Goal: Task Accomplishment & Management: Manage account settings

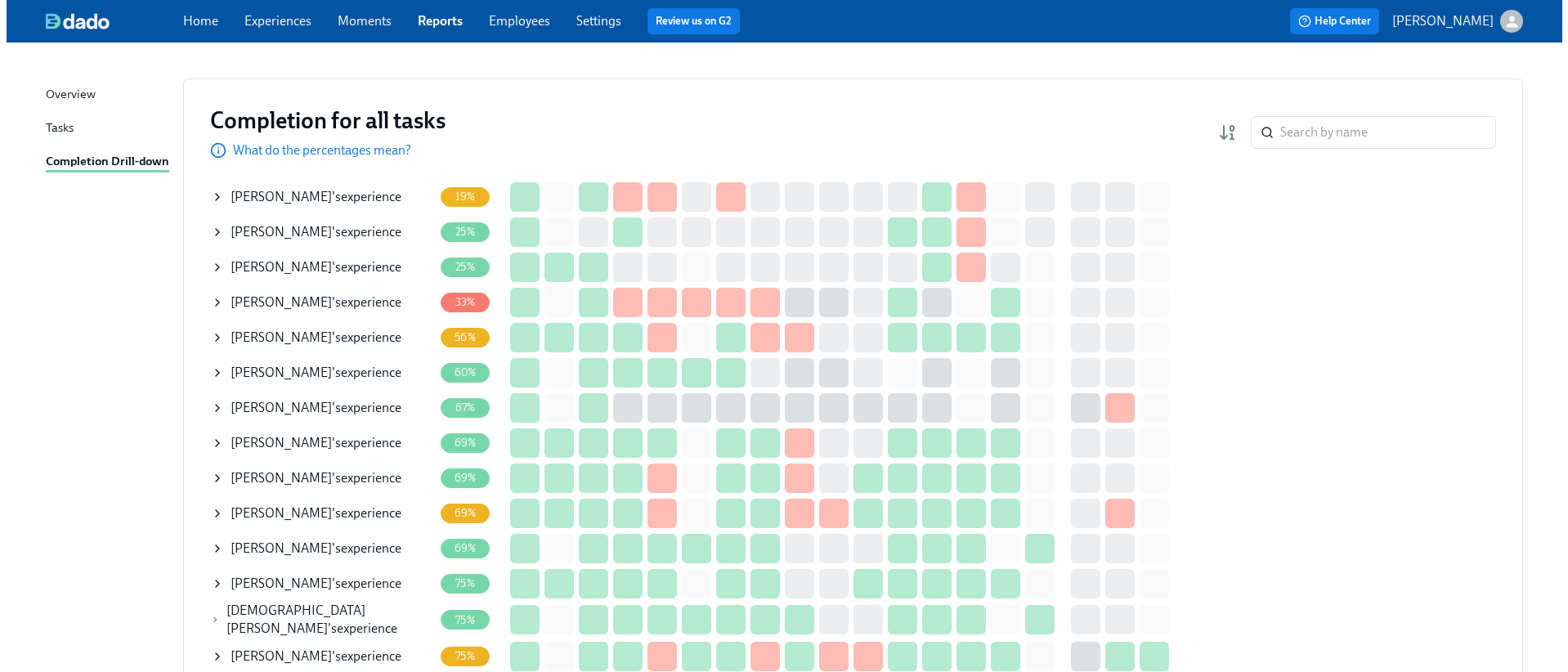
scroll to position [161, 0]
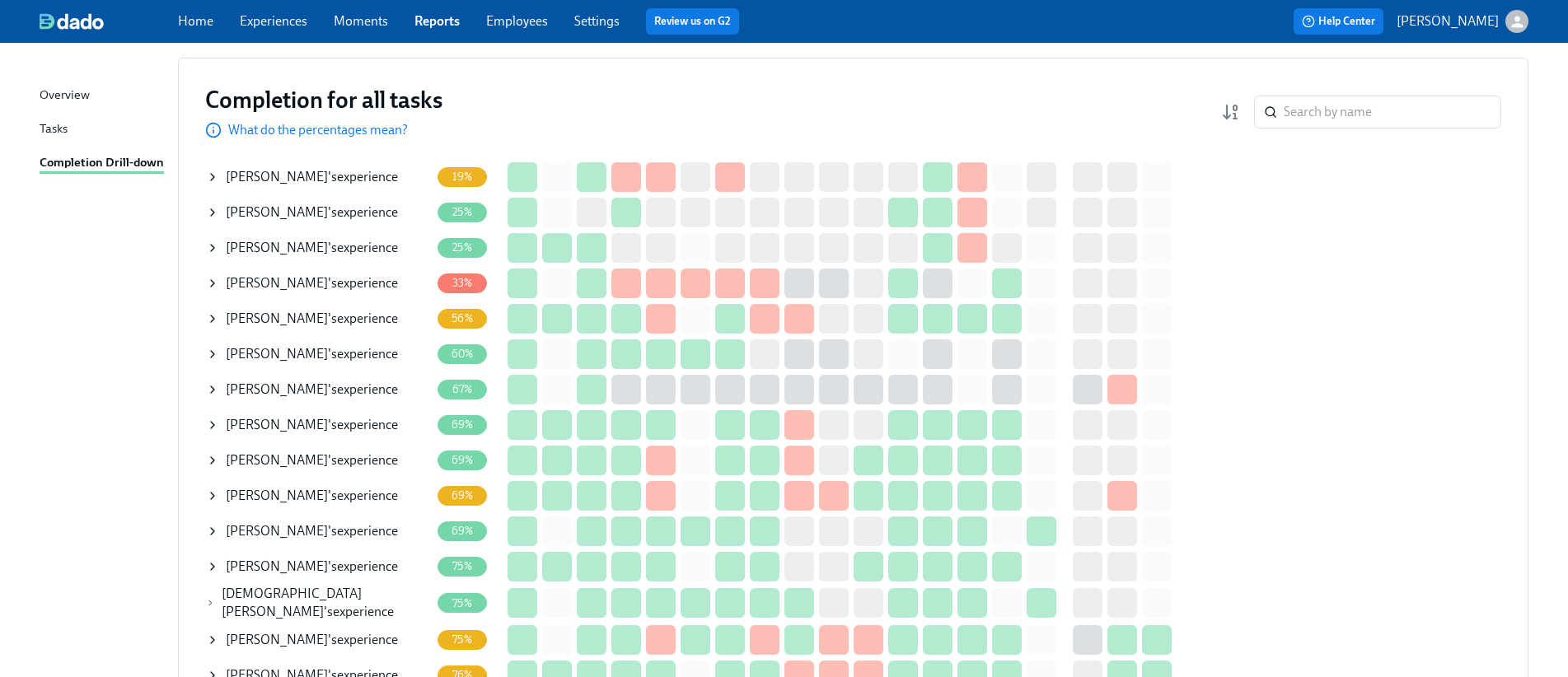
click at [207, 494] on icon at bounding box center [213, 495] width 14 height 14
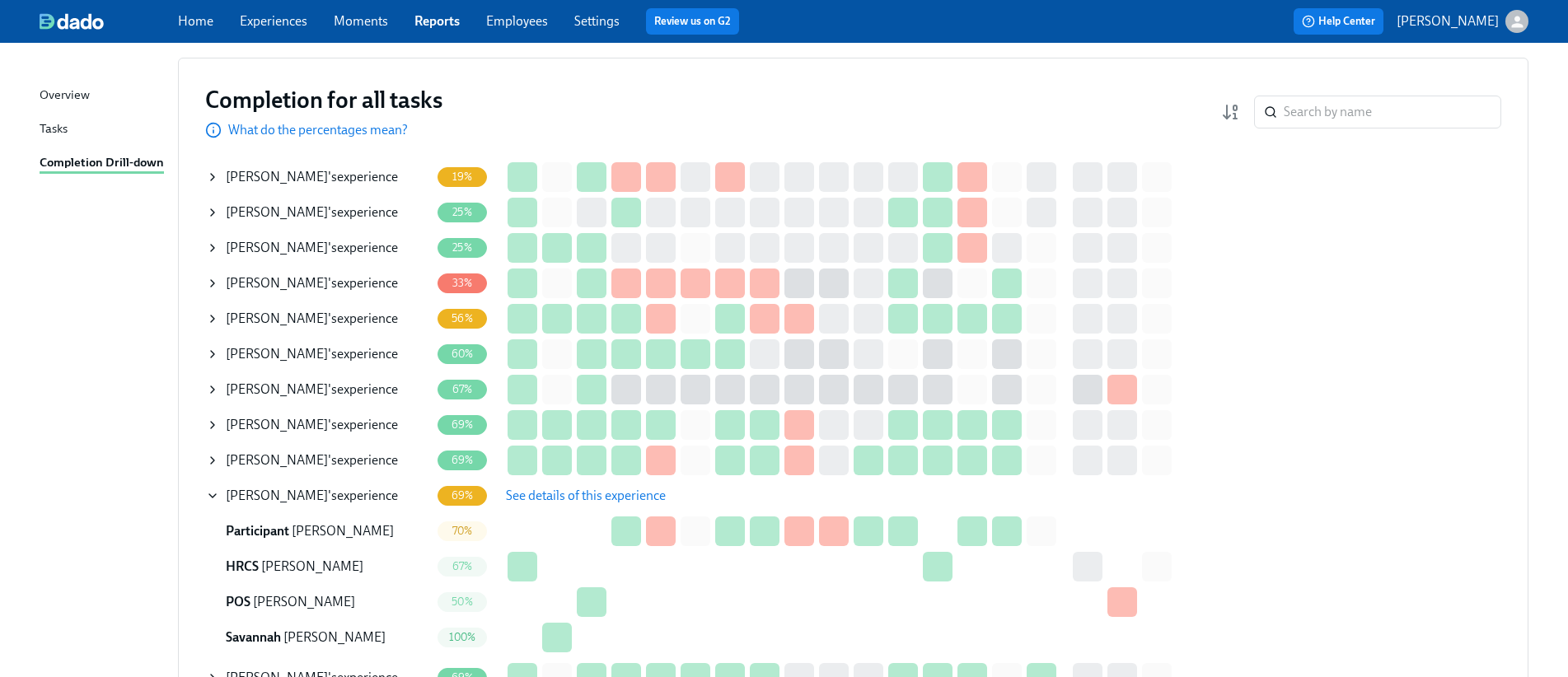
click at [643, 485] on button "See details of this experience" at bounding box center [585, 496] width 183 height 33
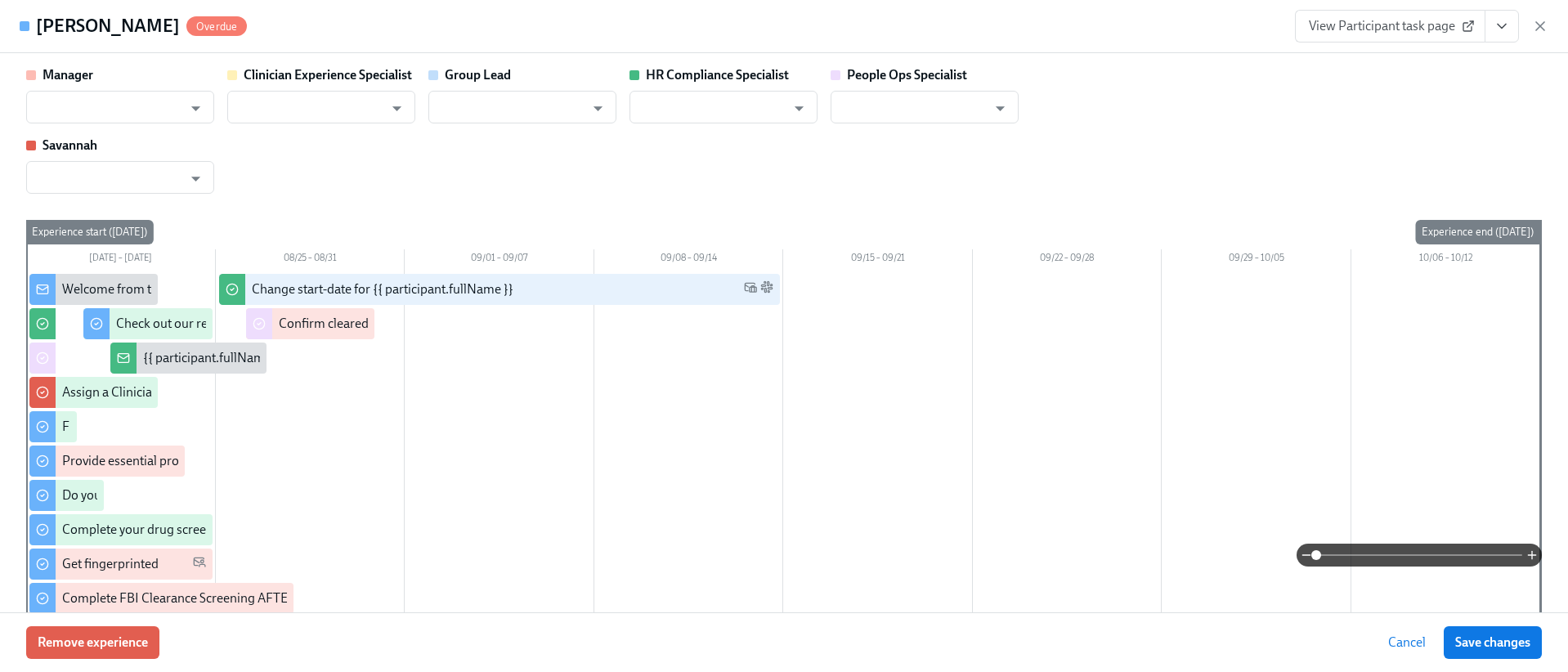
type input "[PERSON_NAME]"
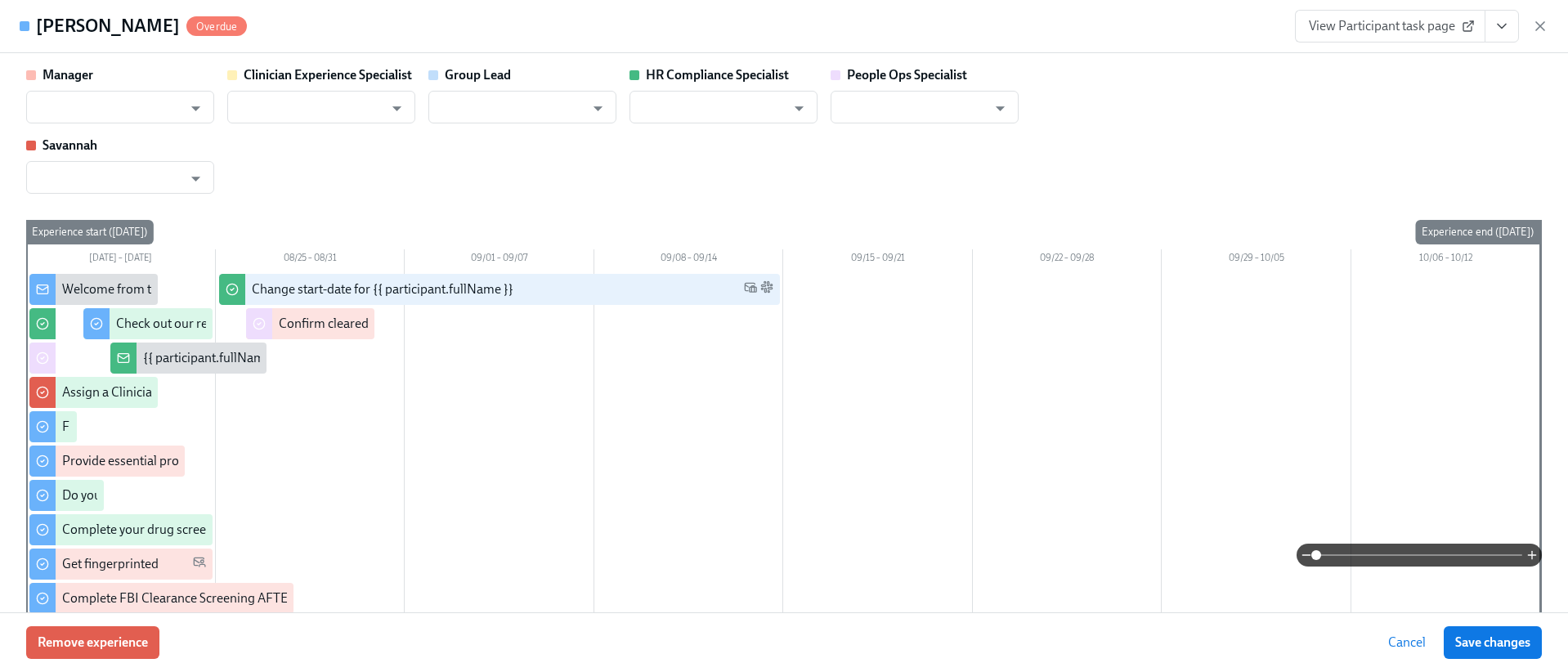
type input "[PERSON_NAME]"
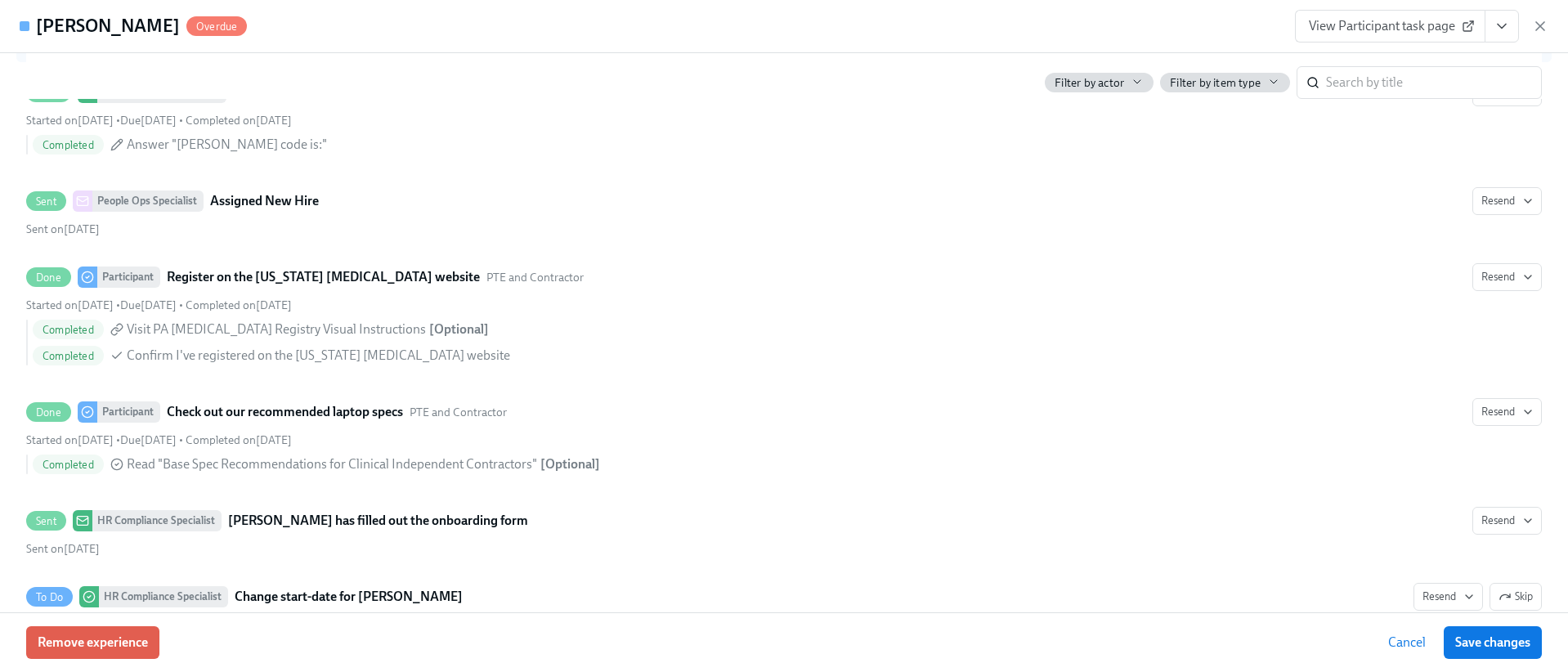
scroll to position [2945, 0]
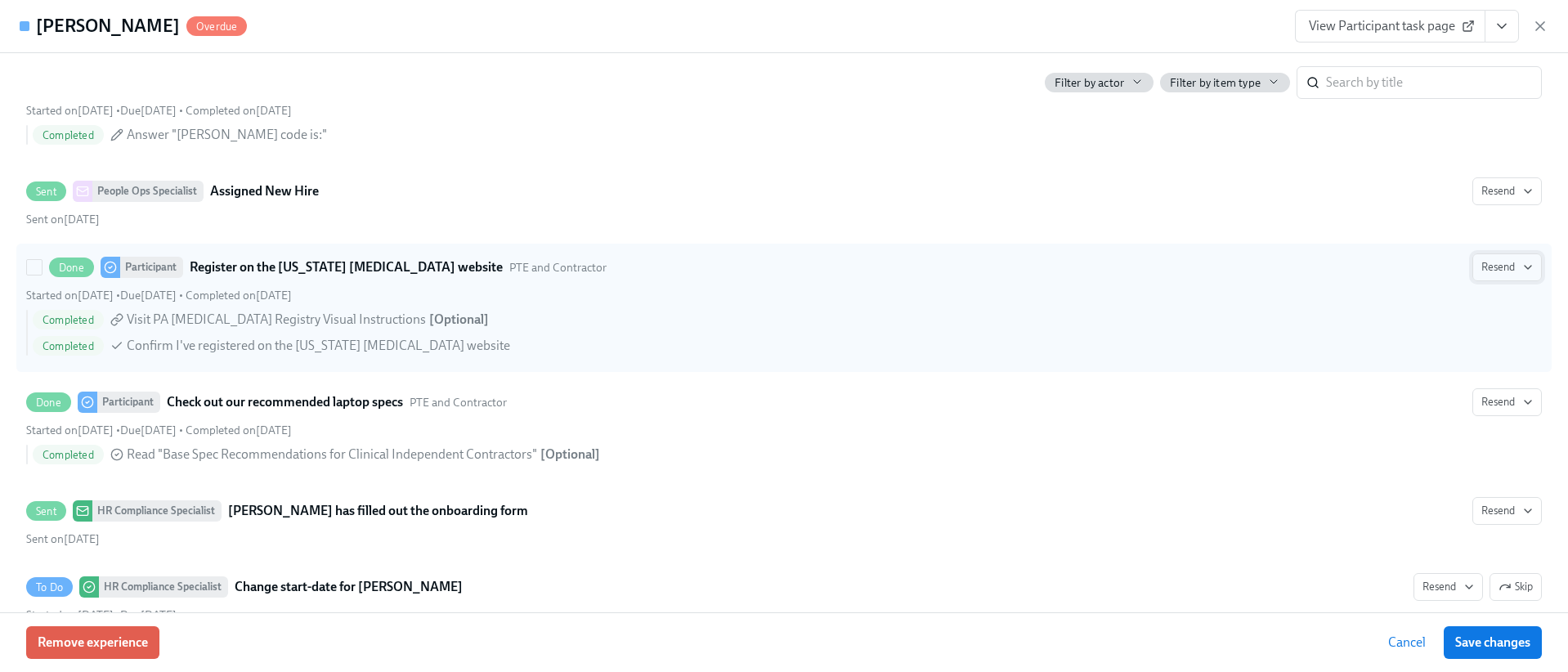
click at [1507, 265] on span "Resend" at bounding box center [1507, 267] width 51 height 16
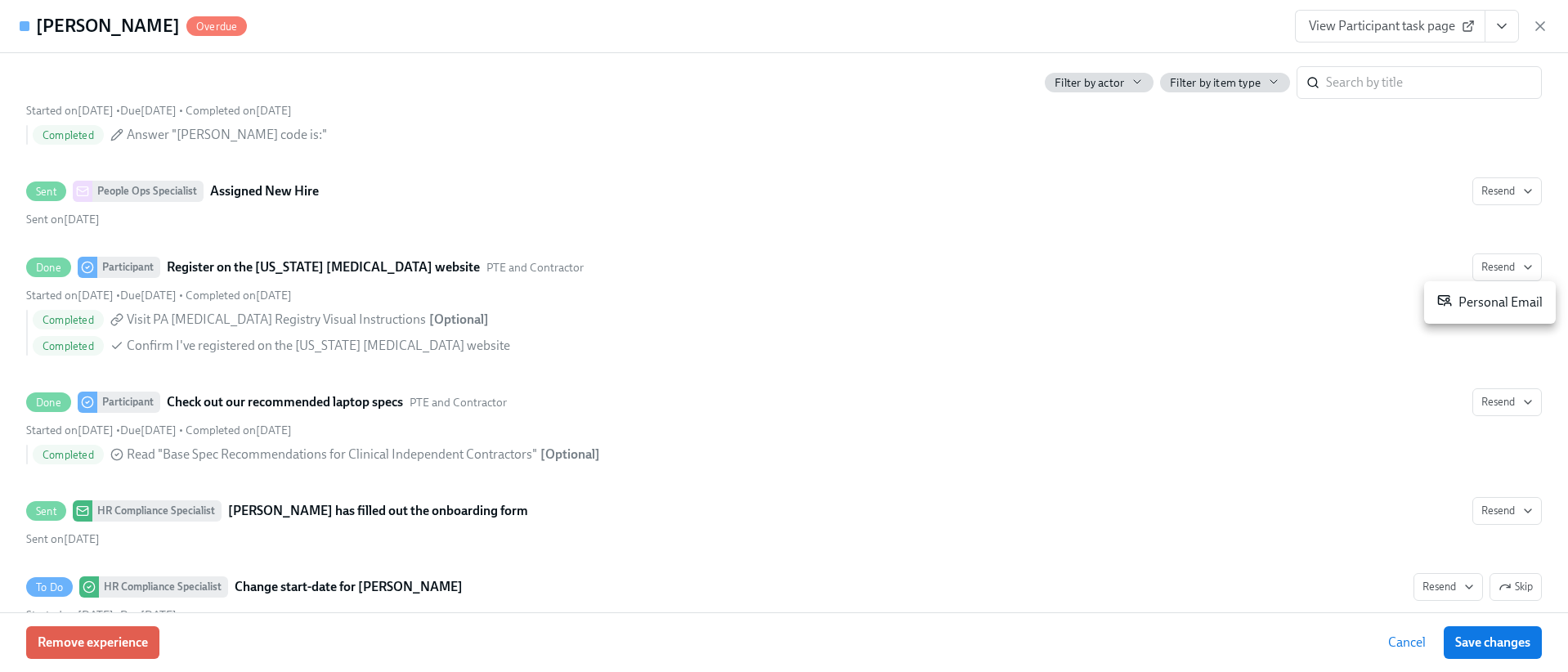
click at [1059, 276] on div at bounding box center [784, 336] width 1568 height 672
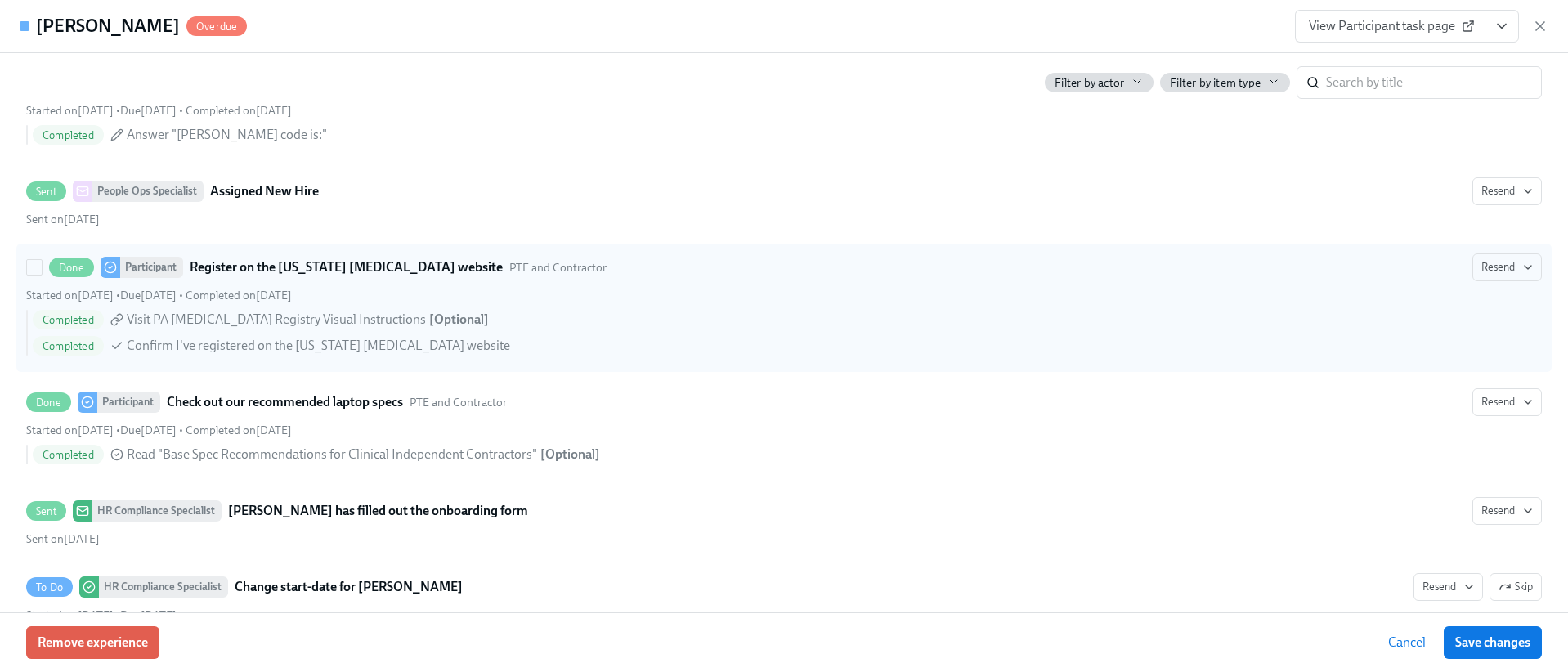
click at [750, 299] on div "Started on [DATE] • Due [DATE] • Completed on [DATE]" at bounding box center [784, 295] width 1516 height 15
click at [42, 275] on input "Done Participant Register on the [US_STATE] [MEDICAL_DATA] website PTE and Cont…" at bounding box center [34, 267] width 14 height 14
checkbox input "true"
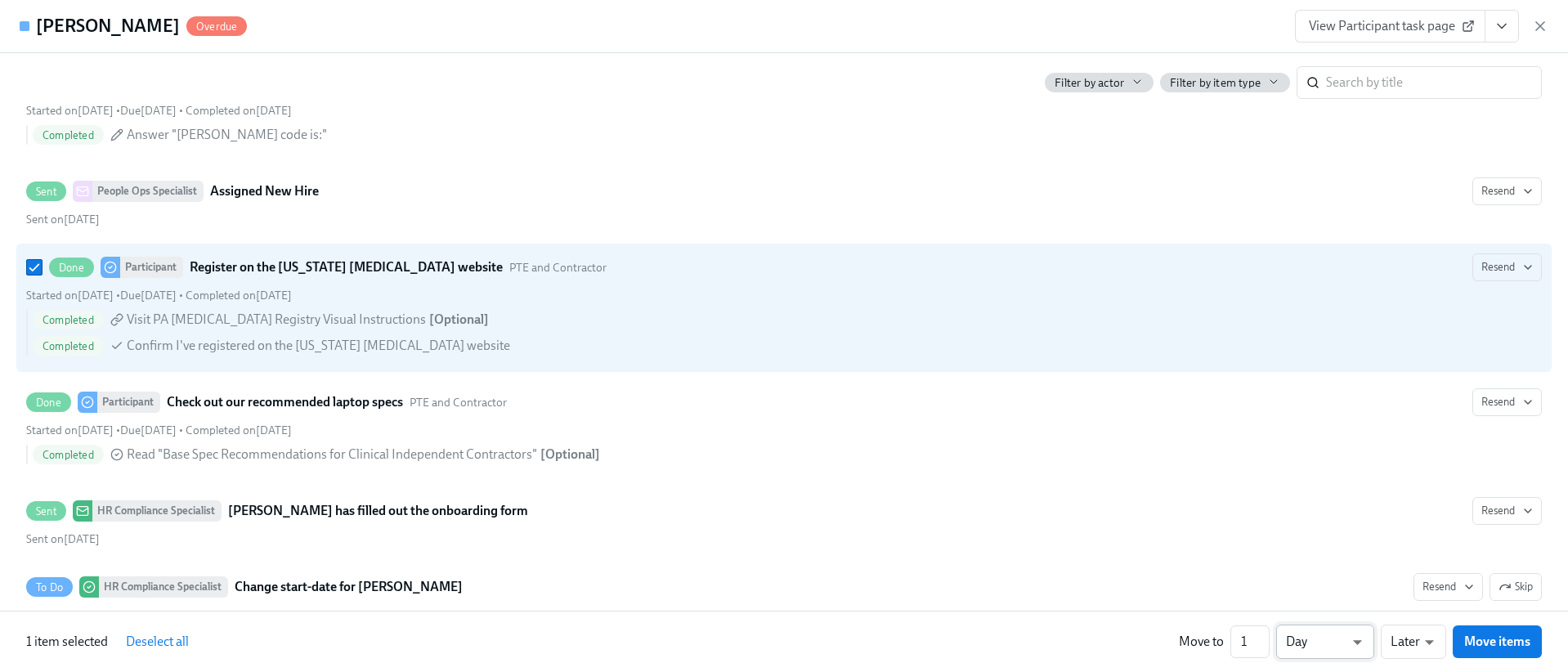
click at [1324, 642] on li "Week" at bounding box center [1325, 638] width 98 height 28
type input "w"
click at [1264, 638] on input "2" at bounding box center [1250, 641] width 40 height 32
type input "3"
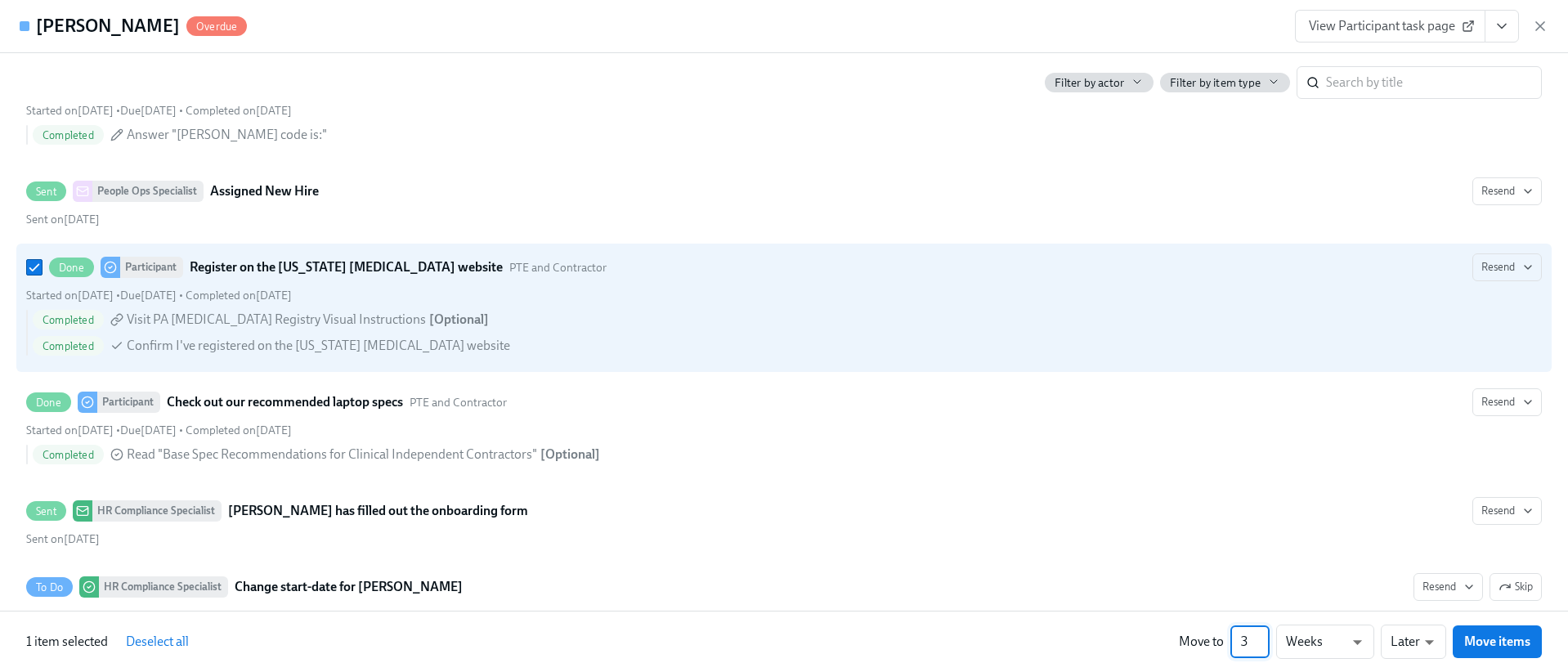
click at [1264, 638] on input "3" at bounding box center [1250, 641] width 40 height 32
click at [1481, 649] on span "Move items" at bounding box center [1497, 641] width 66 height 16
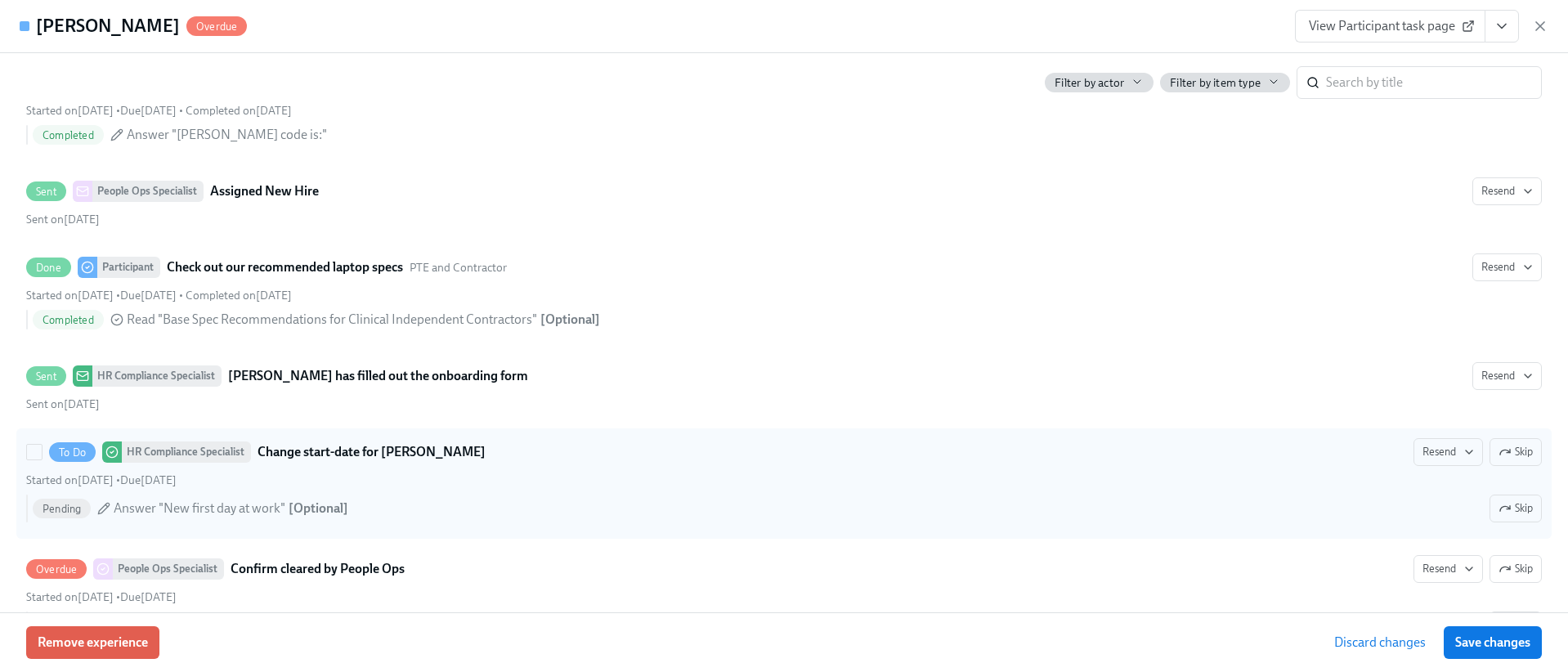
scroll to position [3347, 0]
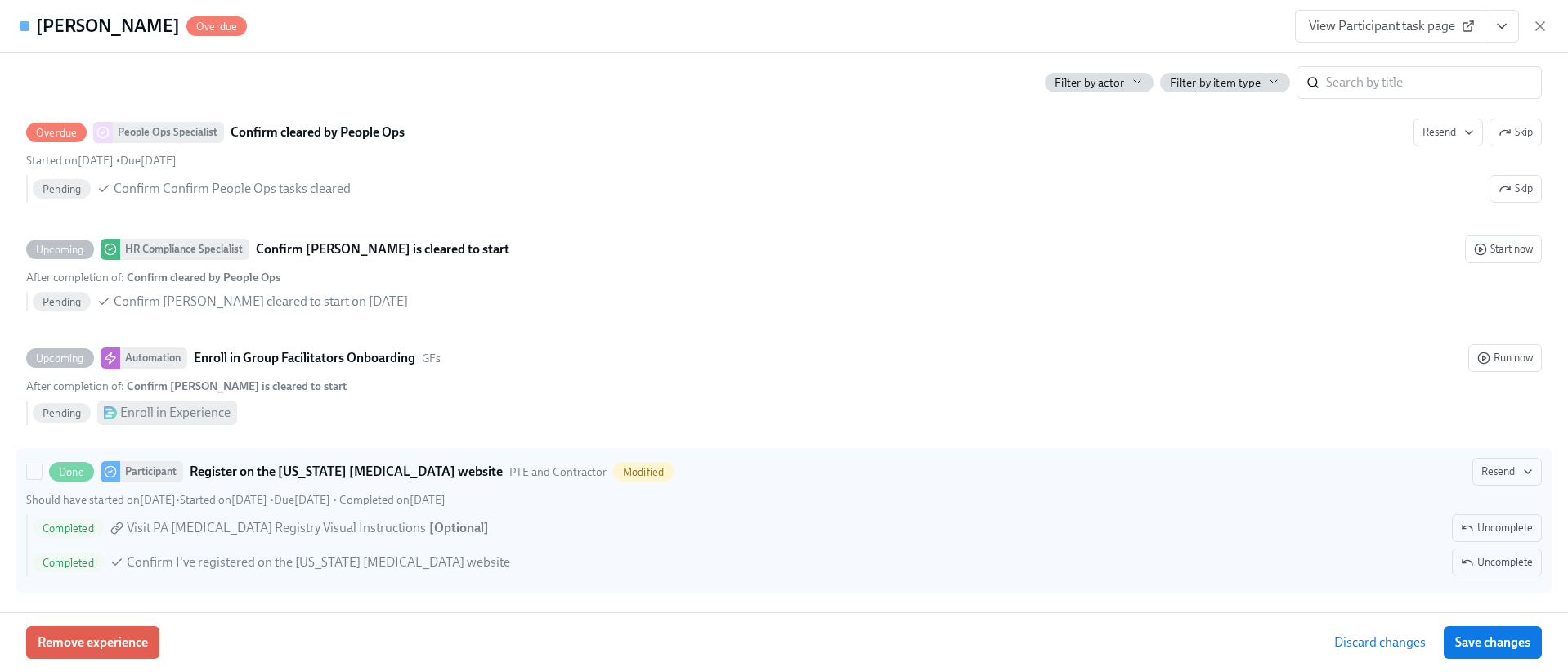
drag, startPoint x: 1451, startPoint y: 533, endPoint x: 1458, endPoint y: 538, distance: 8.6
click at [1462, 532] on icon "button" at bounding box center [1468, 528] width 14 height 14
click at [1462, 566] on icon "button" at bounding box center [1468, 562] width 14 height 14
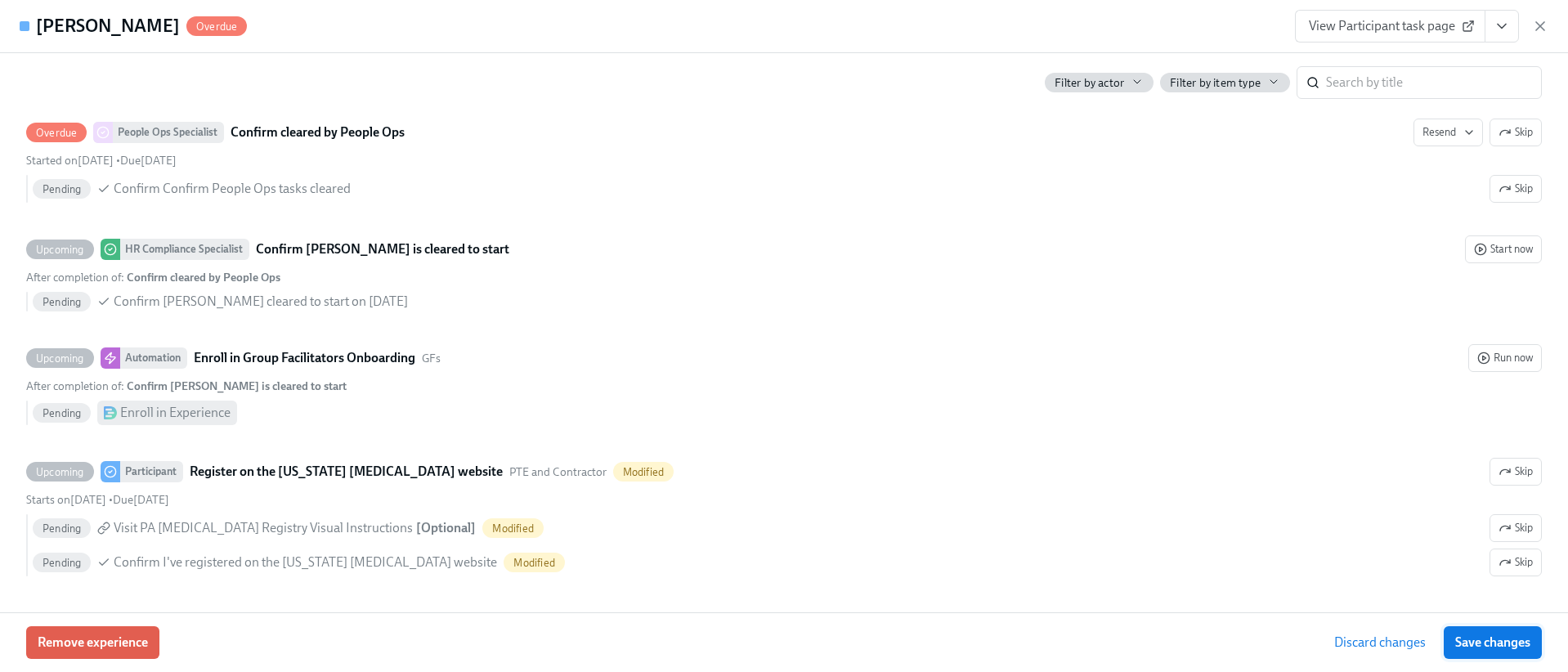
click at [1480, 640] on span "Save changes" at bounding box center [1492, 642] width 75 height 16
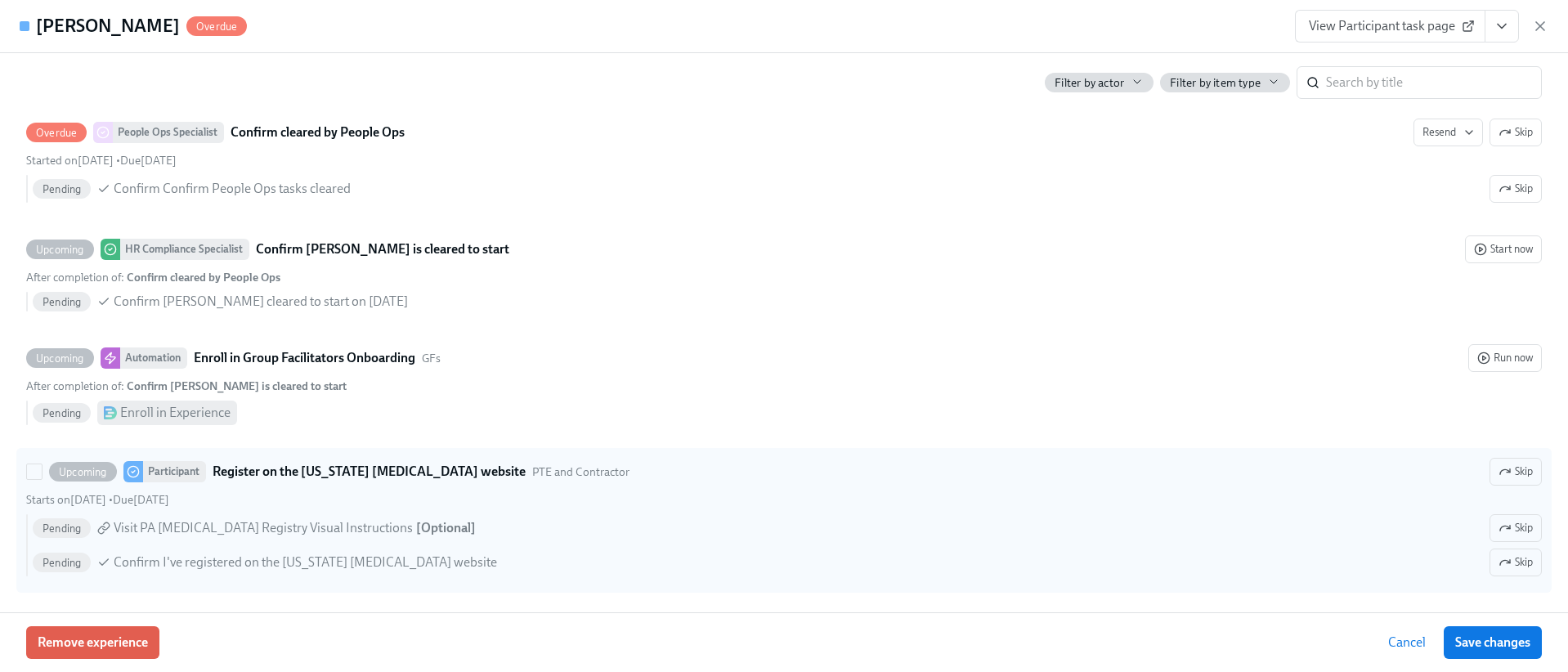
click at [493, 496] on div "Starts on [DATE] • Due [DATE]" at bounding box center [784, 500] width 1516 height 15
click at [42, 479] on input "Upcoming Participant Register on the [US_STATE] [MEDICAL_DATA] website PTE and …" at bounding box center [34, 472] width 14 height 14
checkbox input "true"
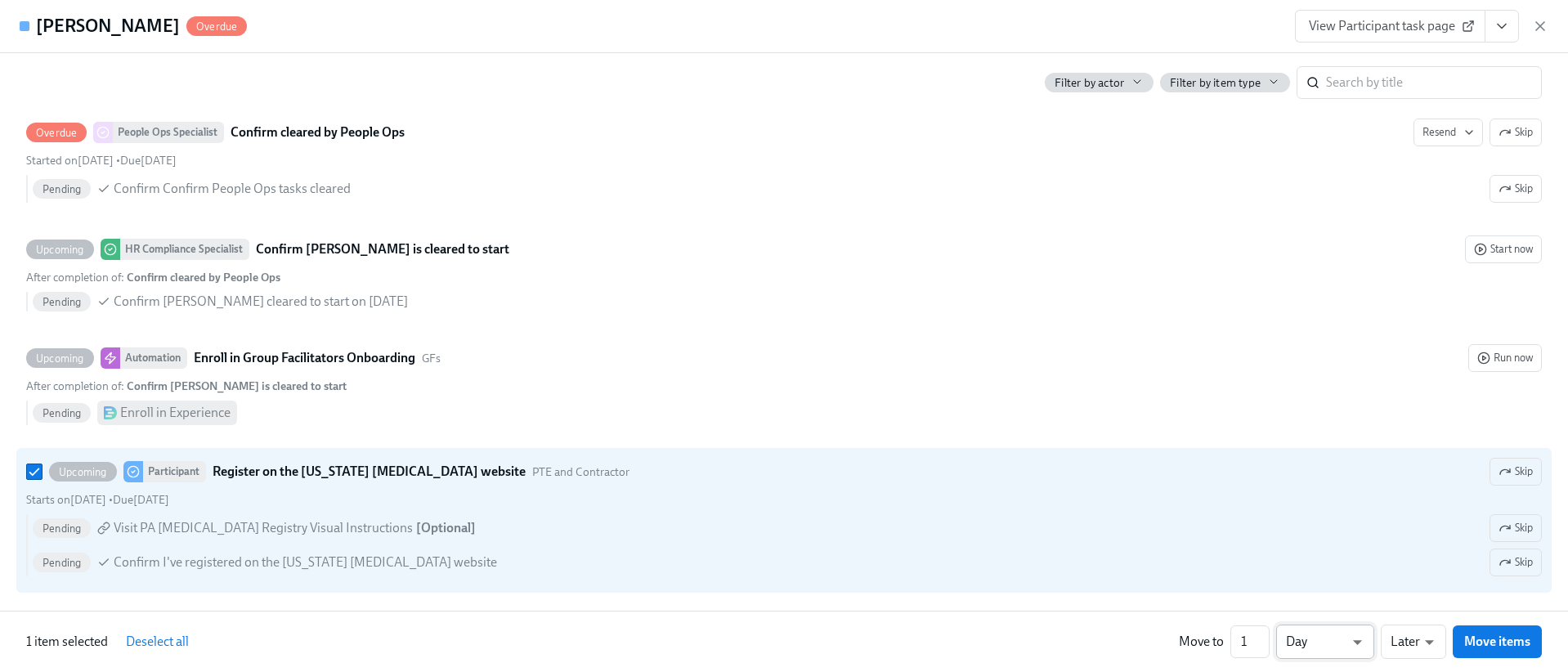
drag, startPoint x: 1301, startPoint y: 649, endPoint x: 1385, endPoint y: 653, distance: 84.1
click at [1301, 649] on li "Week" at bounding box center [1325, 638] width 98 height 28
type input "w"
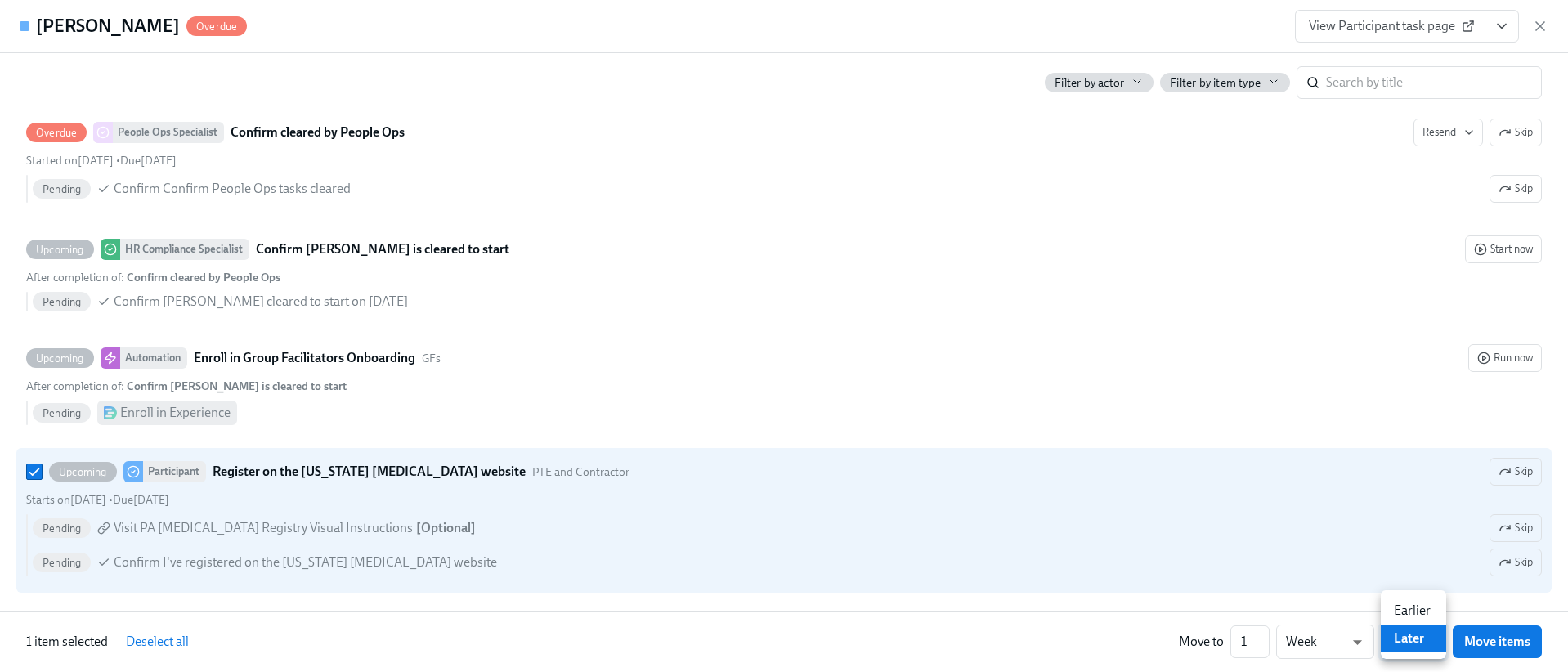
click at [1405, 608] on li "Earlier" at bounding box center [1414, 611] width 66 height 28
type input "earlier"
click at [1480, 654] on button "Move items" at bounding box center [1498, 641] width 89 height 32
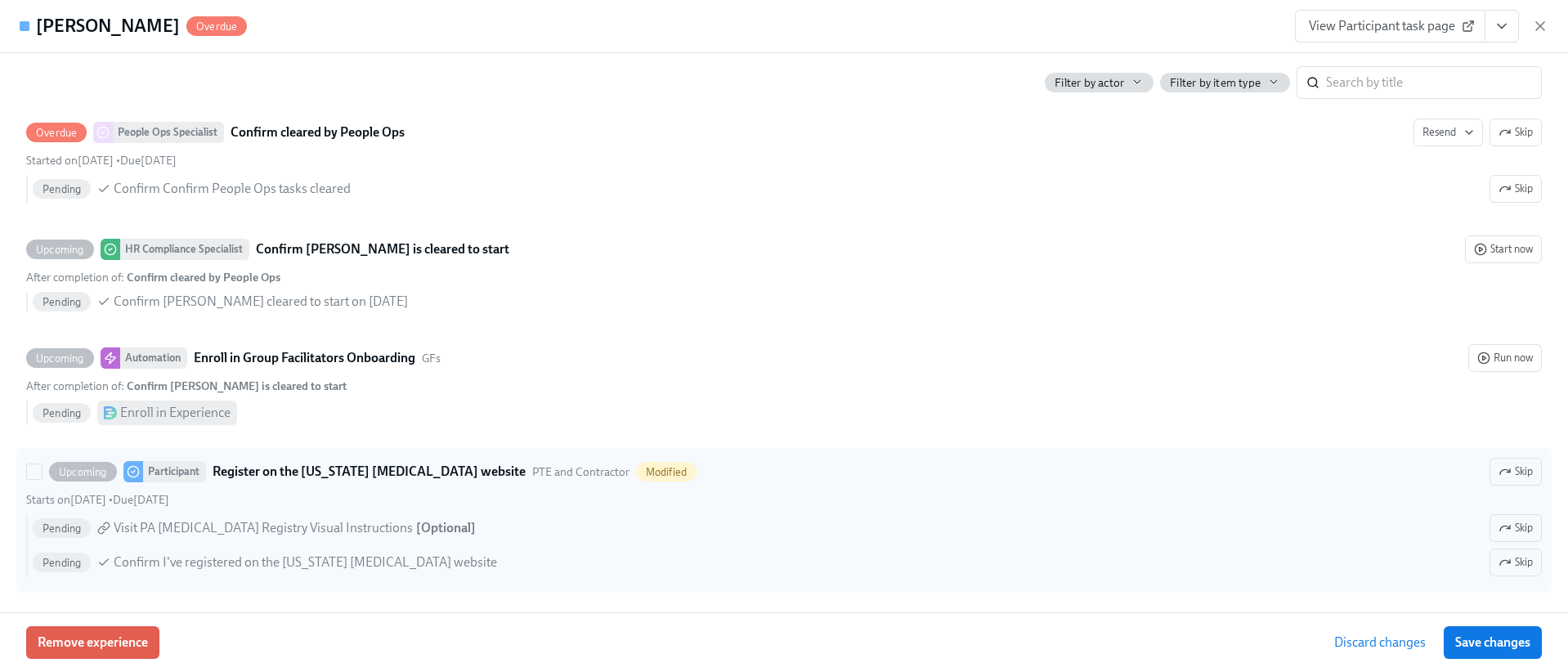
click at [1325, 550] on div "Pending Confirm I've registered on the [US_STATE] [MEDICAL_DATA] website Skip" at bounding box center [787, 562] width 1509 height 28
click at [42, 479] on input "Upcoming Participant Register on the [US_STATE] [MEDICAL_DATA] website PTE and …" at bounding box center [34, 472] width 14 height 14
checkbox input "true"
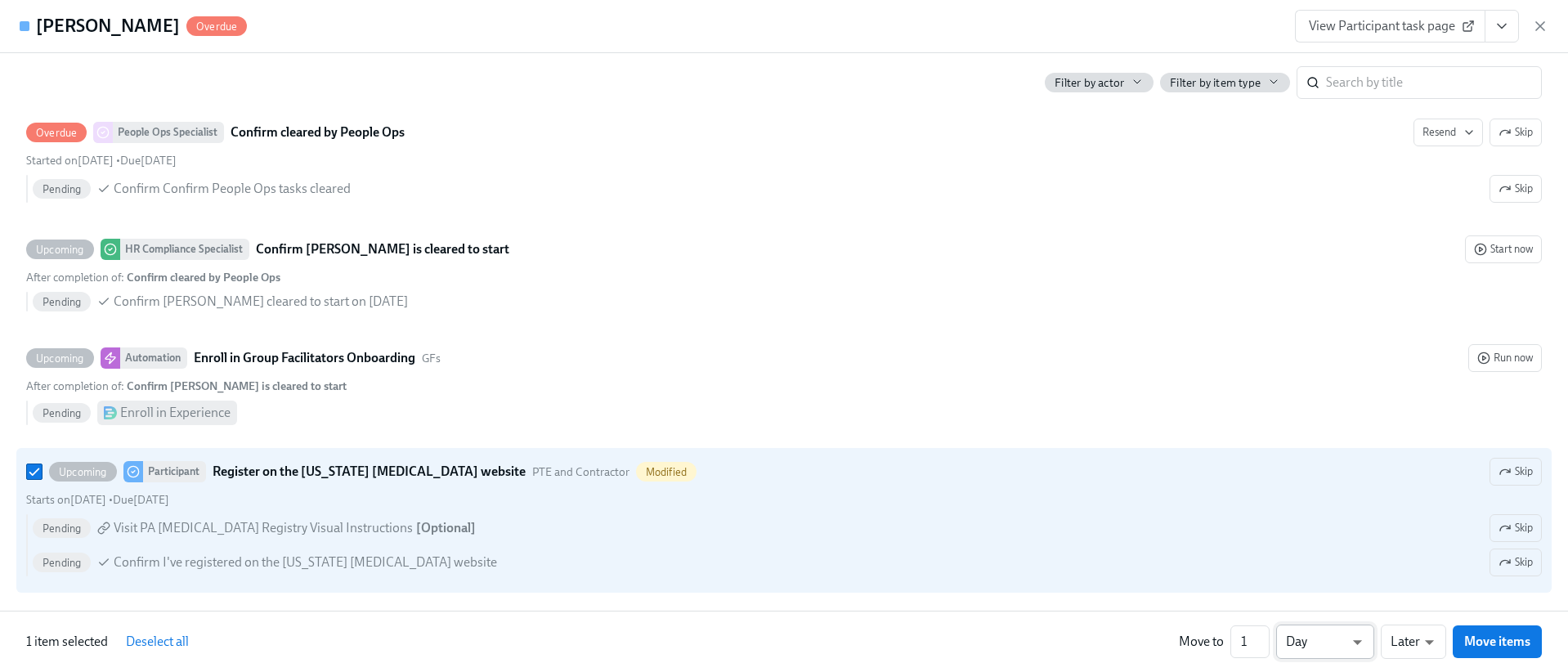
click at [1342, 641] on li "Week" at bounding box center [1325, 638] width 98 height 28
type input "w"
click at [1526, 641] on span "Move items" at bounding box center [1497, 641] width 66 height 16
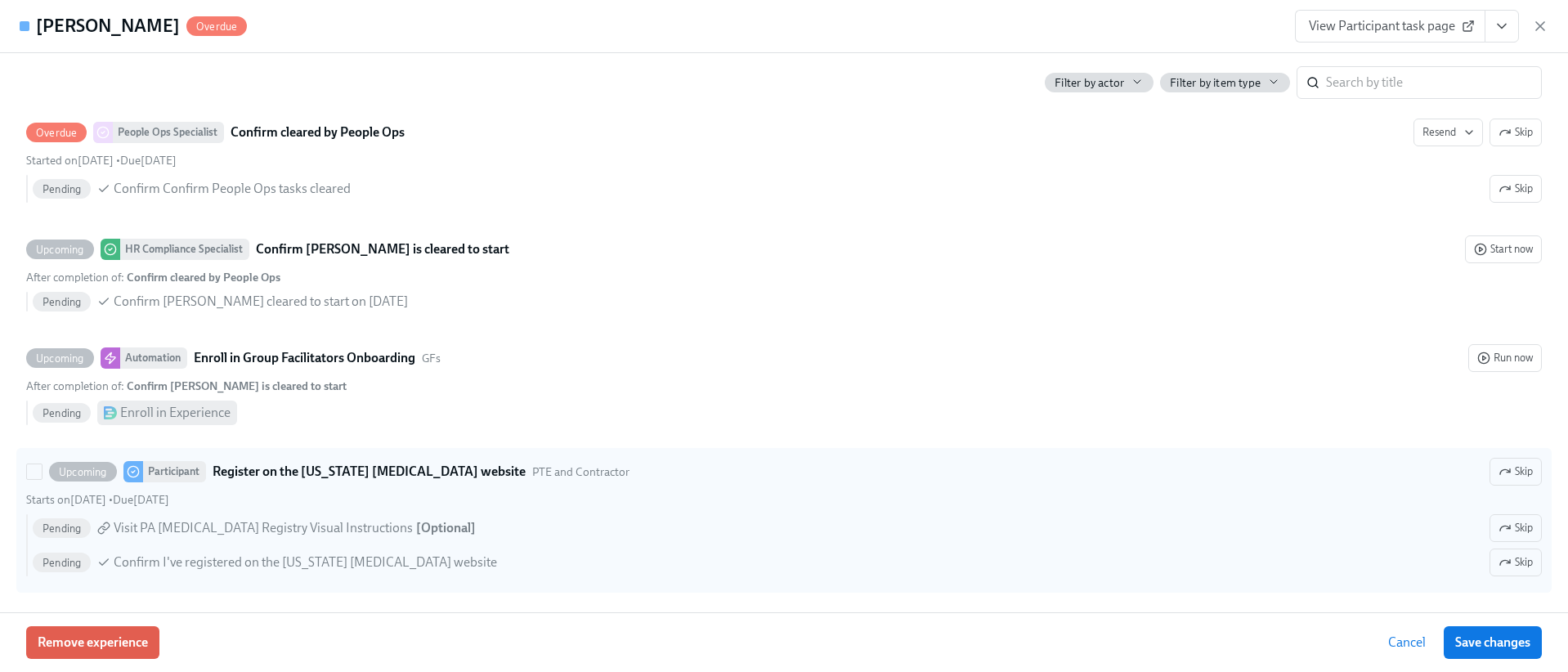
click at [1139, 512] on div "Upcoming Participant Register on the [US_STATE] [MEDICAL_DATA] website PTE and …" at bounding box center [784, 520] width 1516 height 125
click at [42, 479] on input "Upcoming Participant Register on the [US_STATE] [MEDICAL_DATA] website PTE and …" at bounding box center [34, 472] width 14 height 14
checkbox input "true"
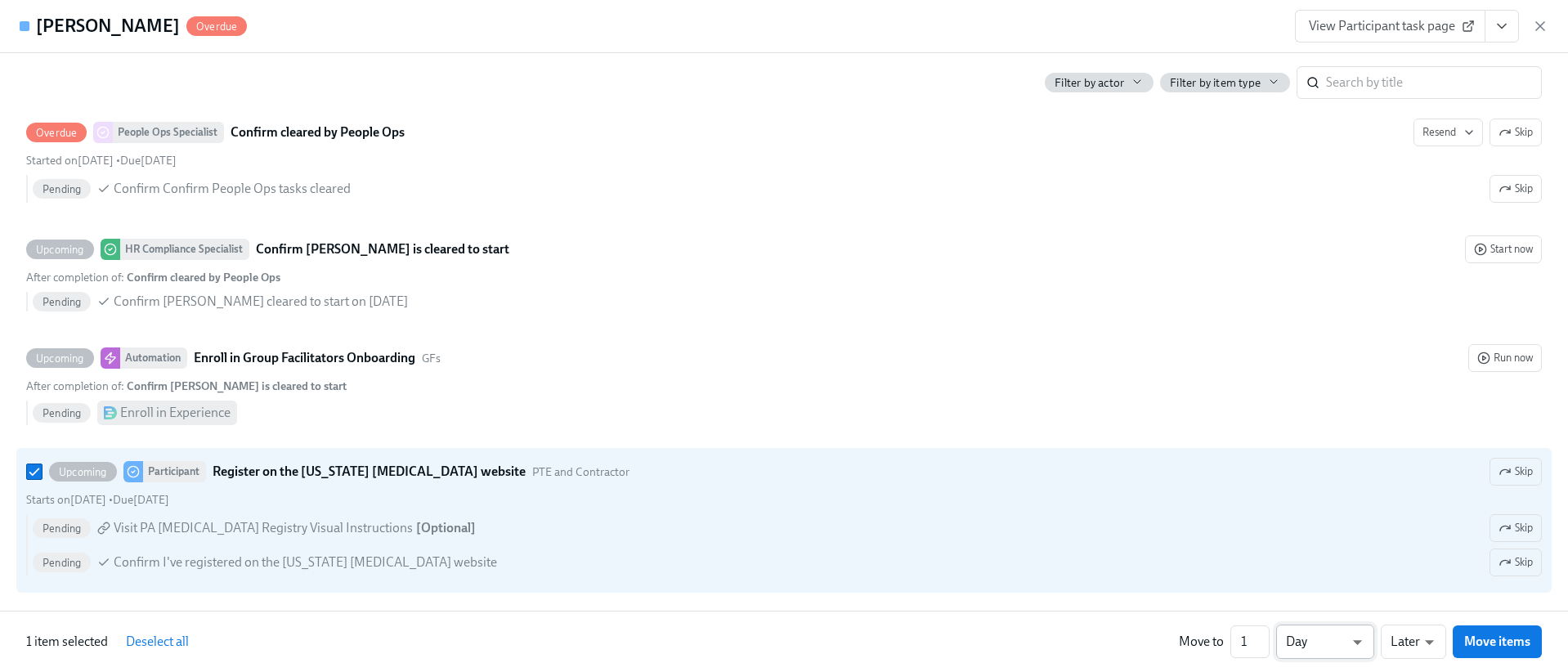
click at [1332, 638] on li "Week" at bounding box center [1325, 638] width 98 height 28
type input "w"
click at [1410, 615] on li "Earlier" at bounding box center [1414, 611] width 66 height 28
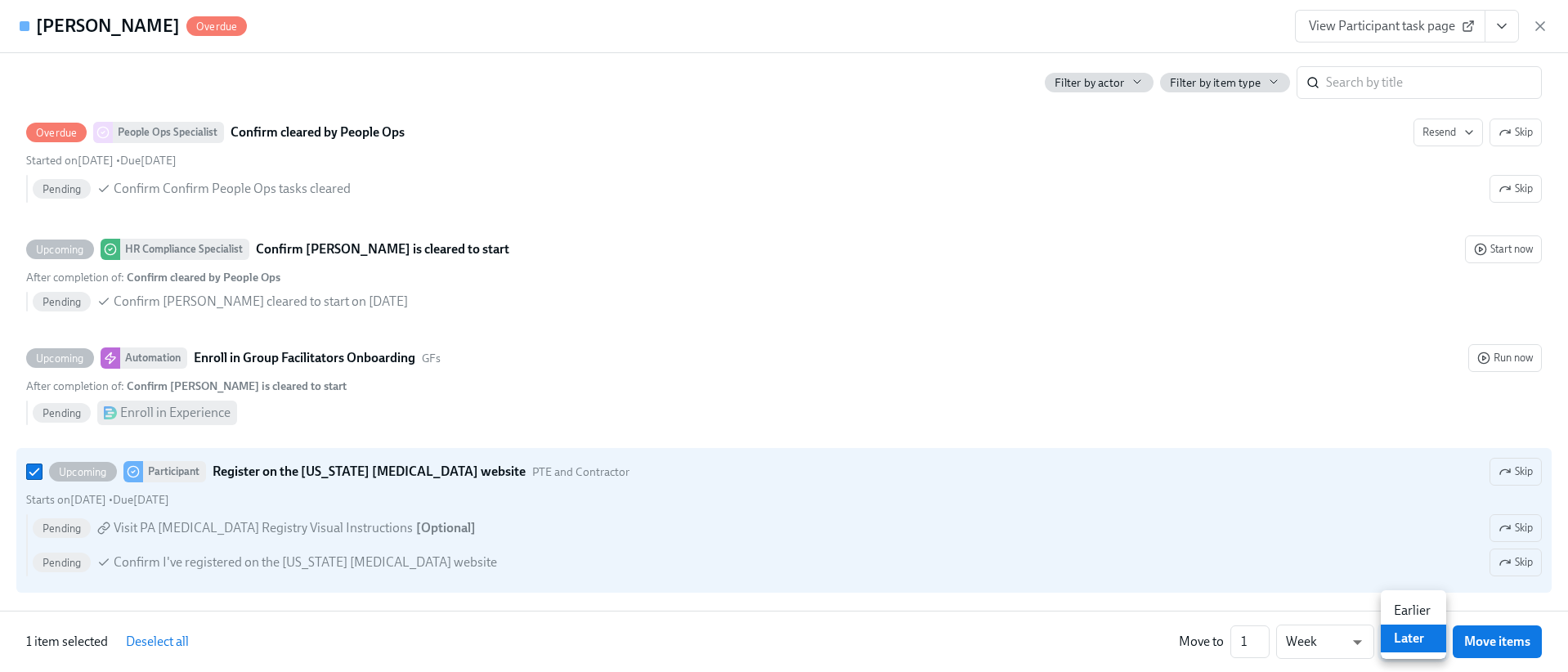
type input "earlier"
click at [1479, 653] on button "Move items" at bounding box center [1498, 641] width 89 height 32
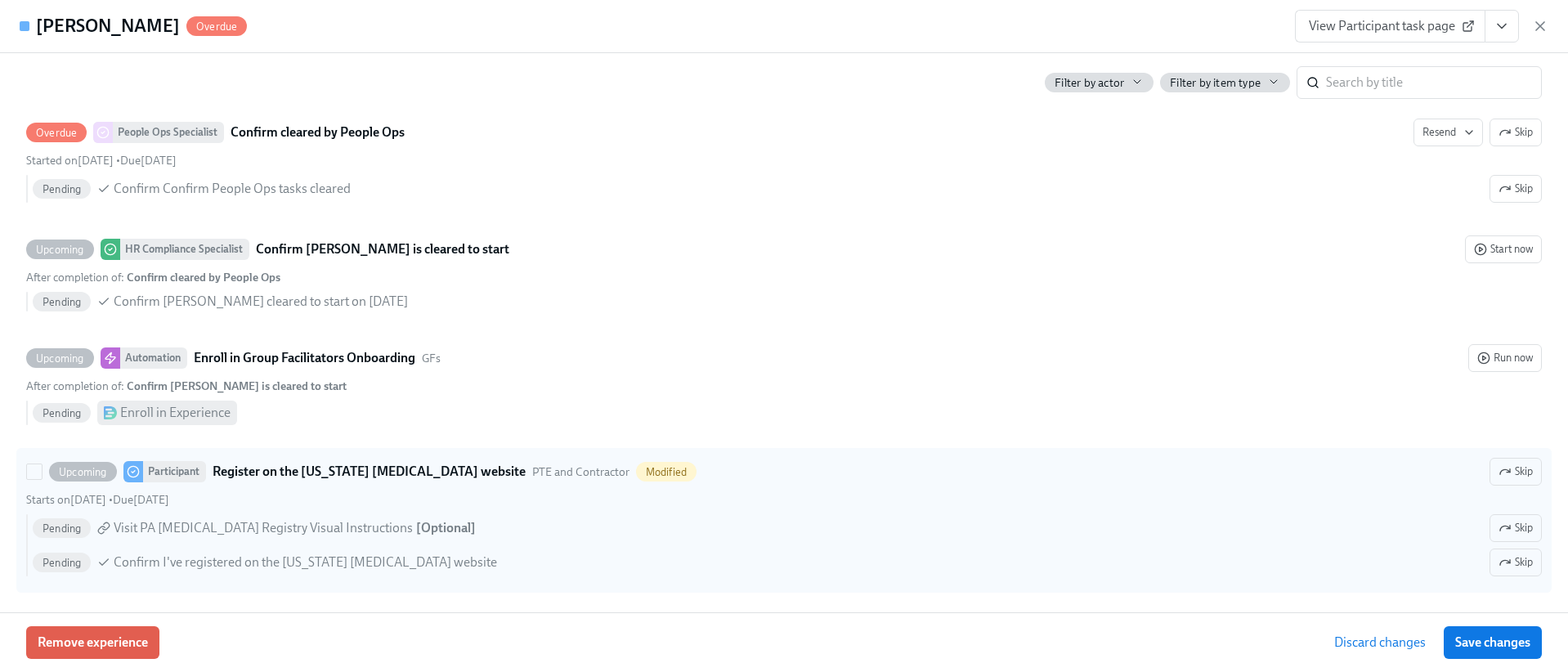
click at [1268, 571] on div "Pending Confirm I've registered on the [US_STATE] [MEDICAL_DATA] website Skip" at bounding box center [787, 562] width 1509 height 28
click at [42, 479] on input "Upcoming Participant Register on the [US_STATE] [MEDICAL_DATA] website PTE and …" at bounding box center [34, 472] width 14 height 14
checkbox input "true"
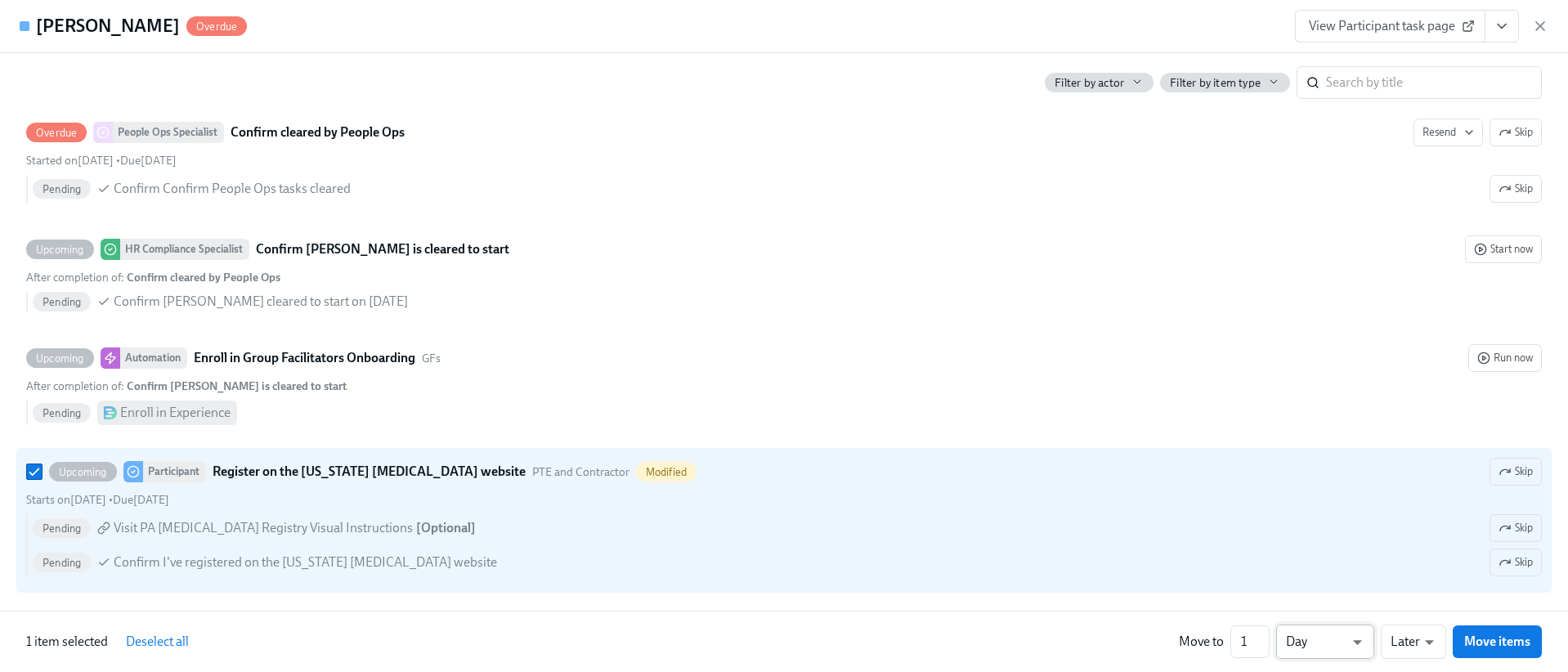
click at [1320, 643] on li "Week" at bounding box center [1325, 638] width 98 height 28
type input "w"
drag, startPoint x: 1419, startPoint y: 616, endPoint x: 1430, endPoint y: 623, distance: 13.0
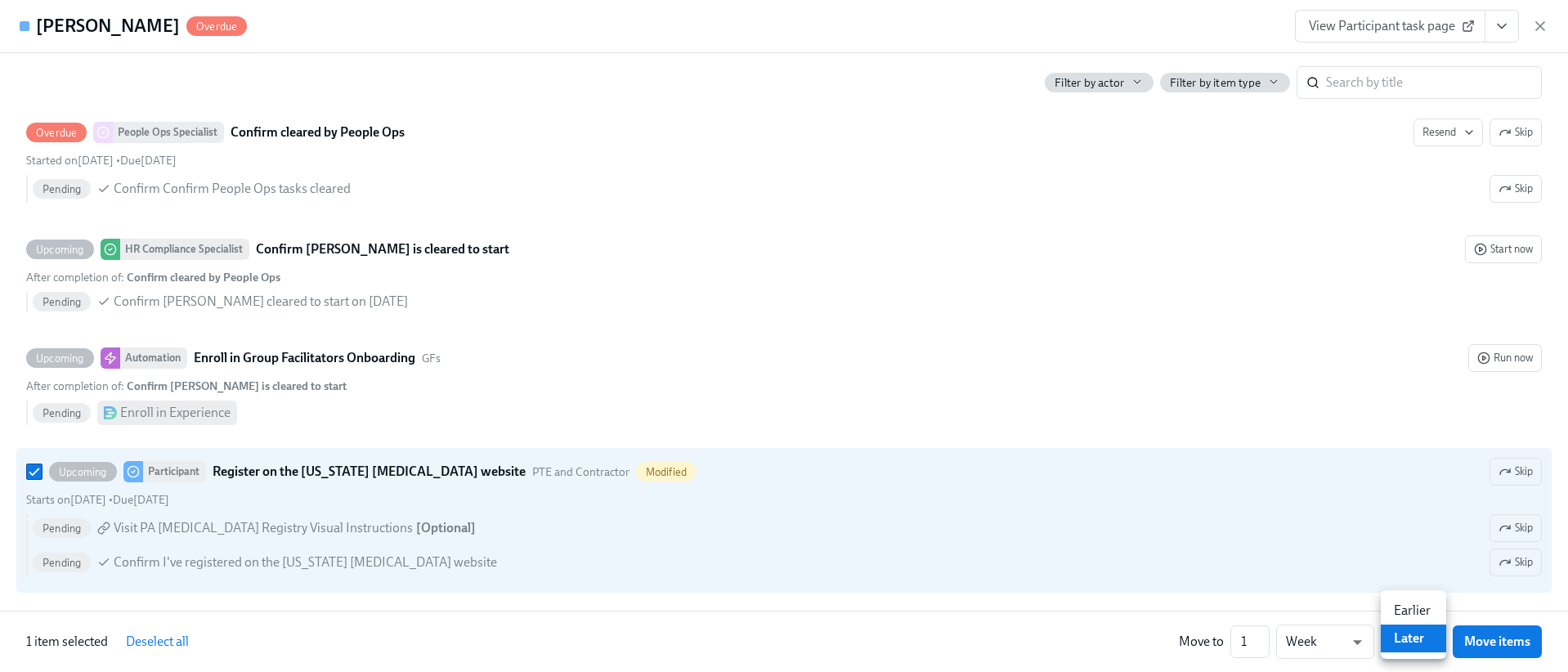
click at [1419, 616] on li "Earlier" at bounding box center [1414, 611] width 66 height 28
type input "earlier"
click at [1500, 650] on button "Move items" at bounding box center [1498, 641] width 89 height 32
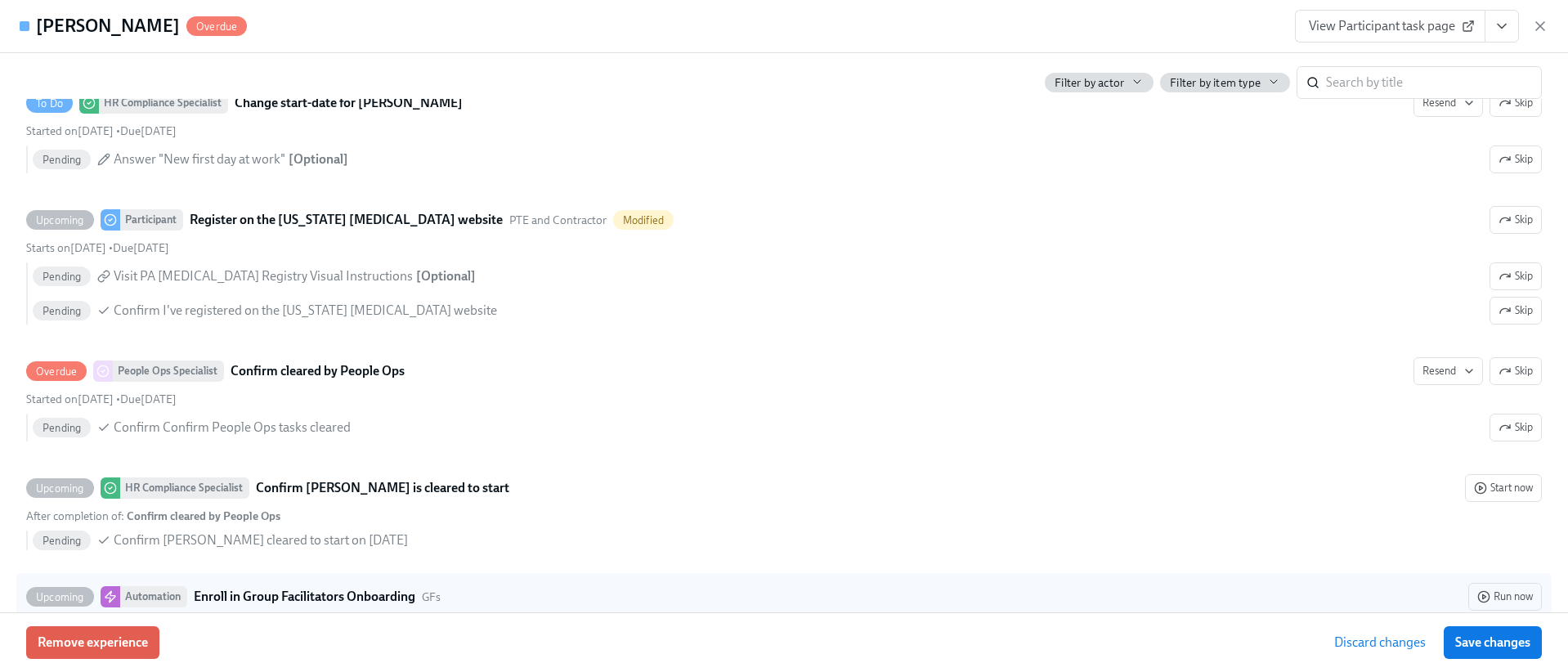
scroll to position [3166, 0]
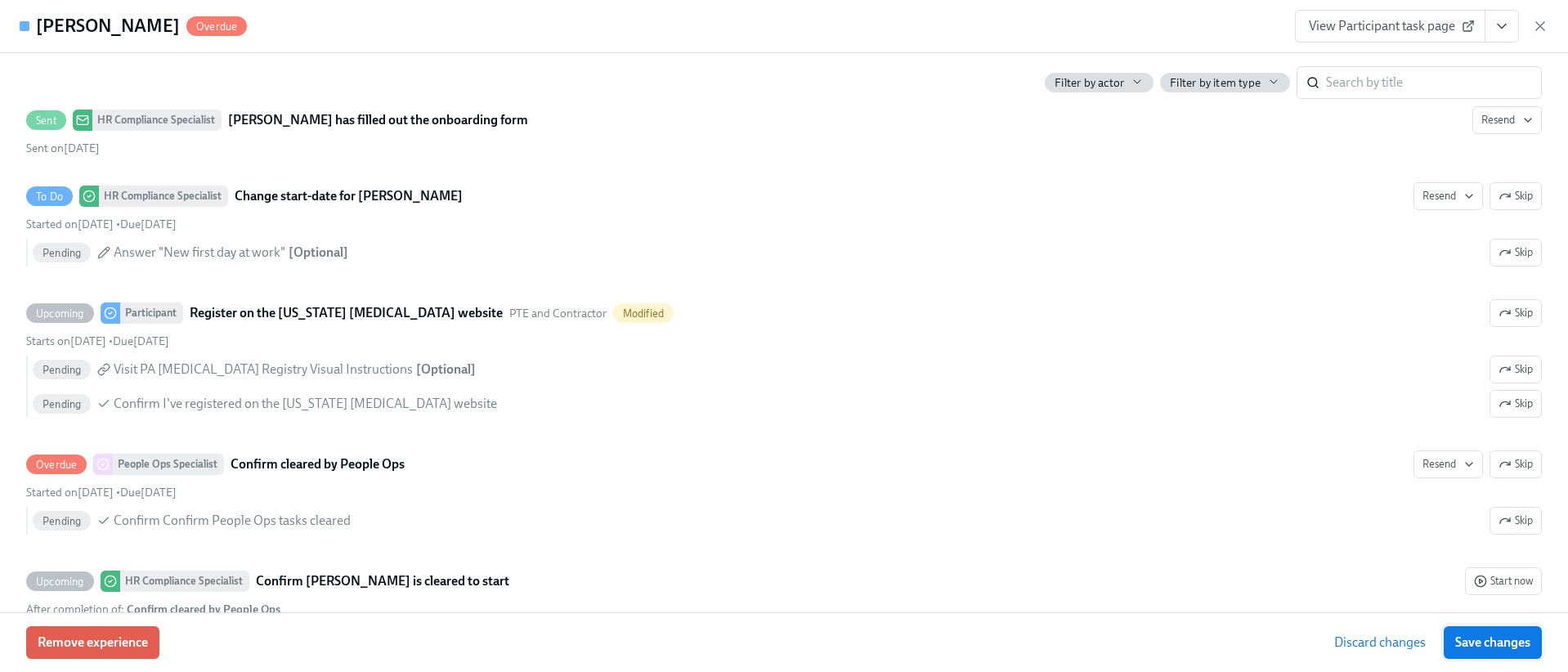
click at [1472, 650] on span "Save changes" at bounding box center [1492, 642] width 75 height 16
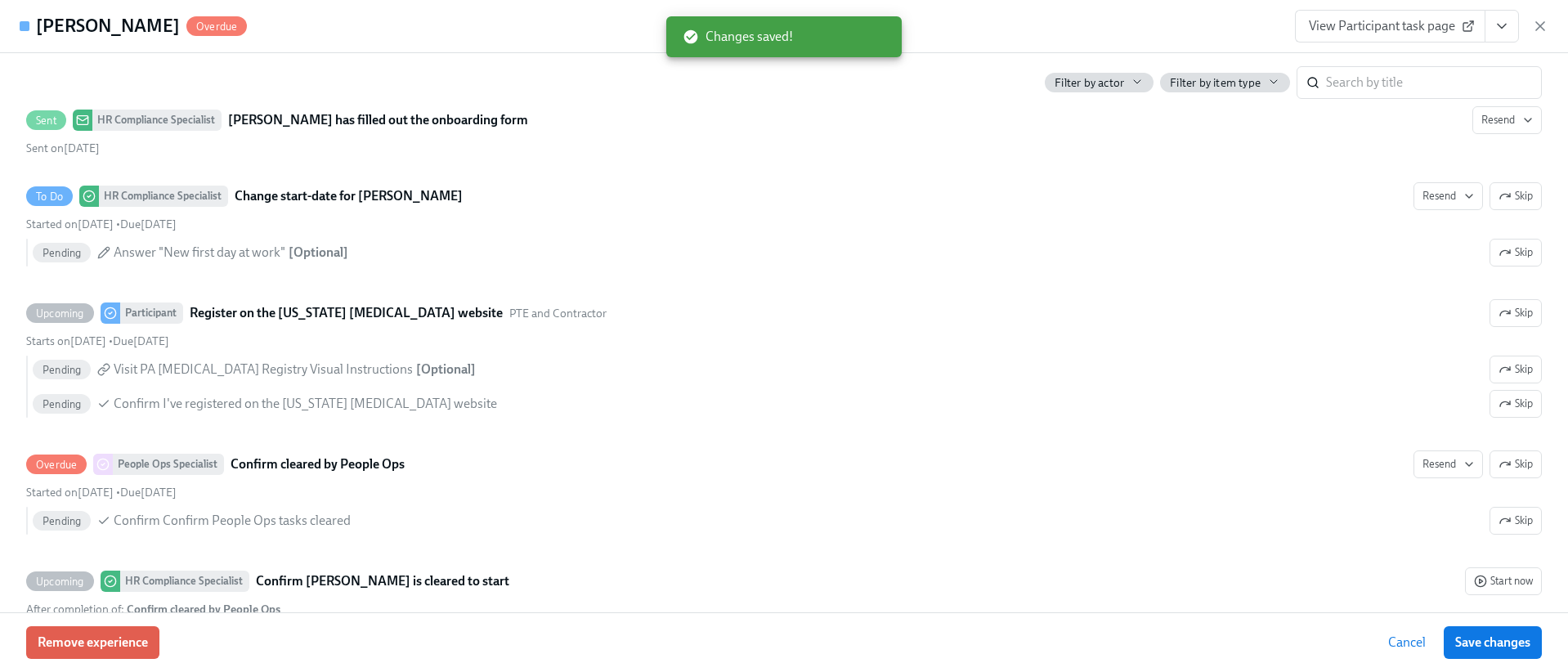
click at [1497, 27] on icon "View task page" at bounding box center [1502, 26] width 16 height 16
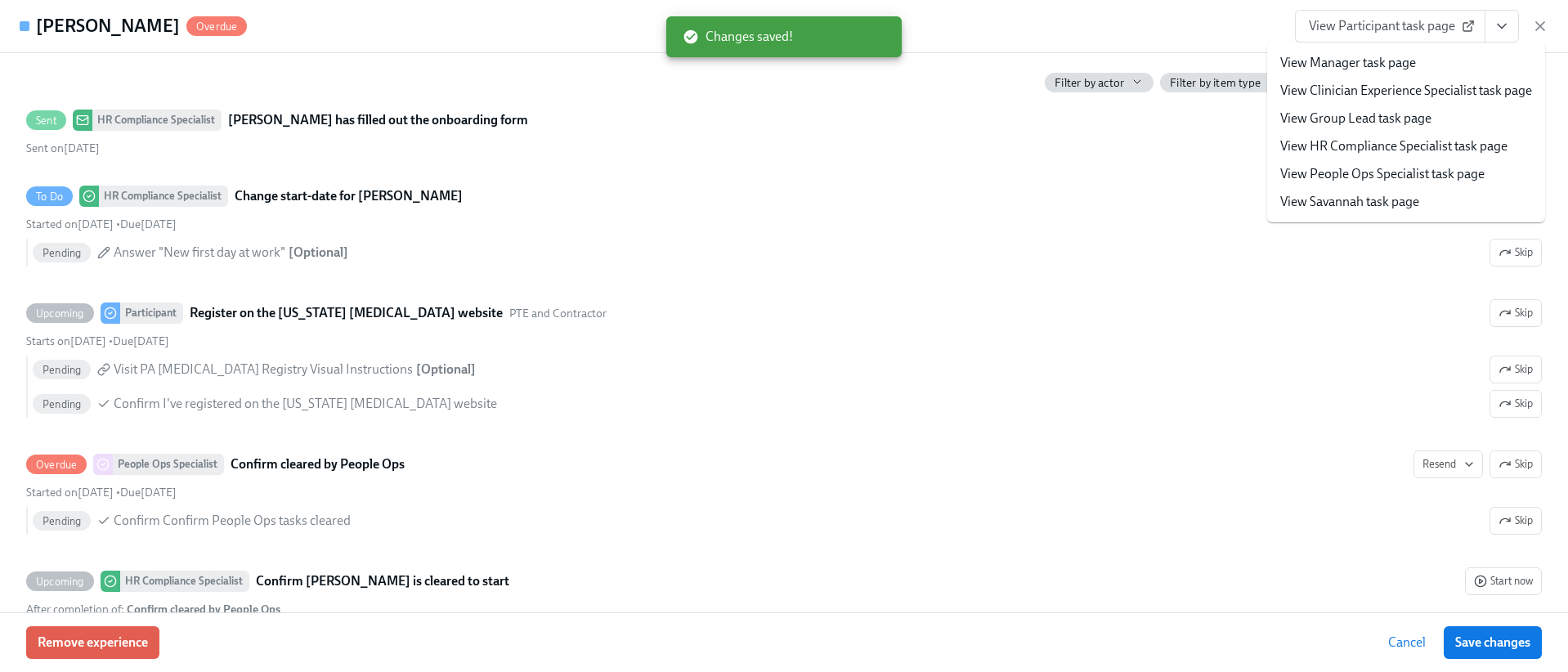
click at [1379, 24] on span "View Participant task page" at bounding box center [1390, 26] width 162 height 16
